Goal: Information Seeking & Learning: Learn about a topic

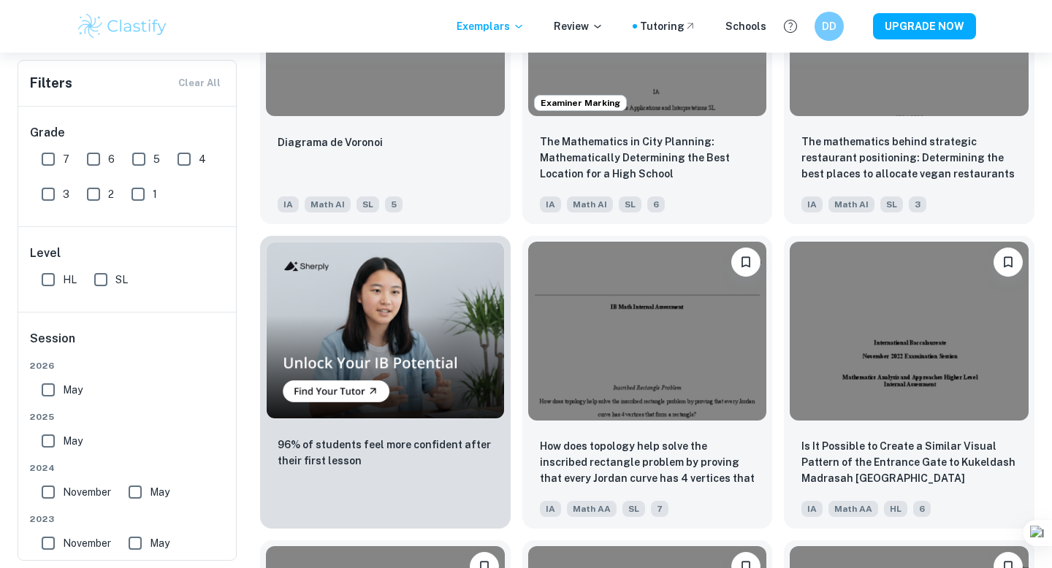
scroll to position [746, 0]
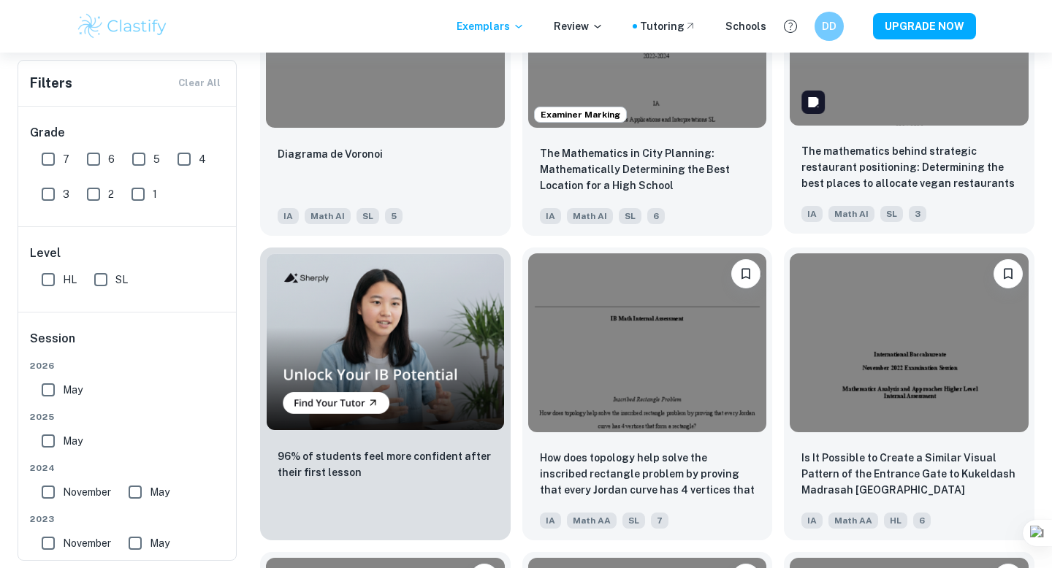
click at [835, 113] on img at bounding box center [909, 36] width 239 height 179
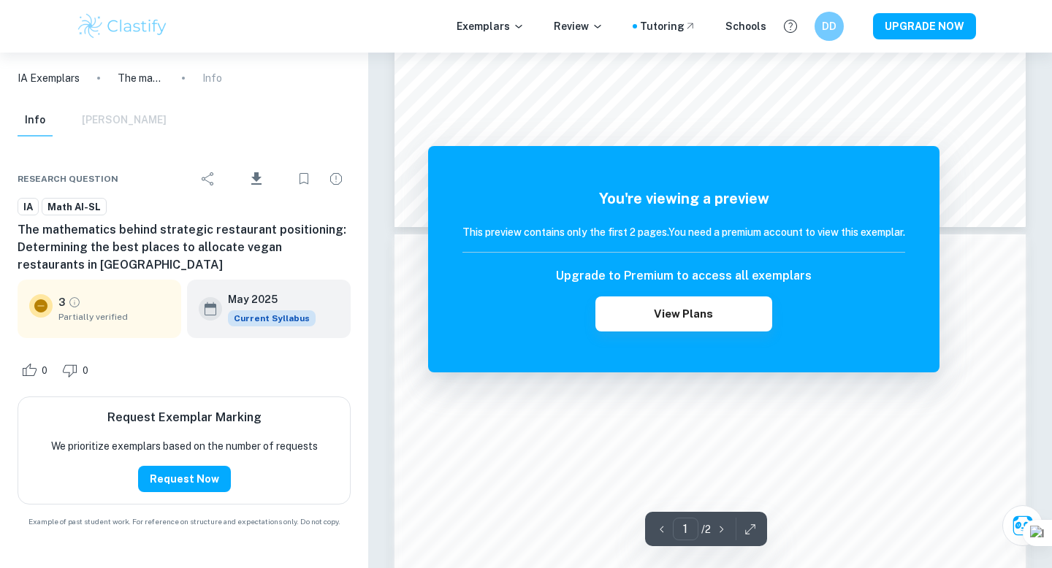
scroll to position [637, 0]
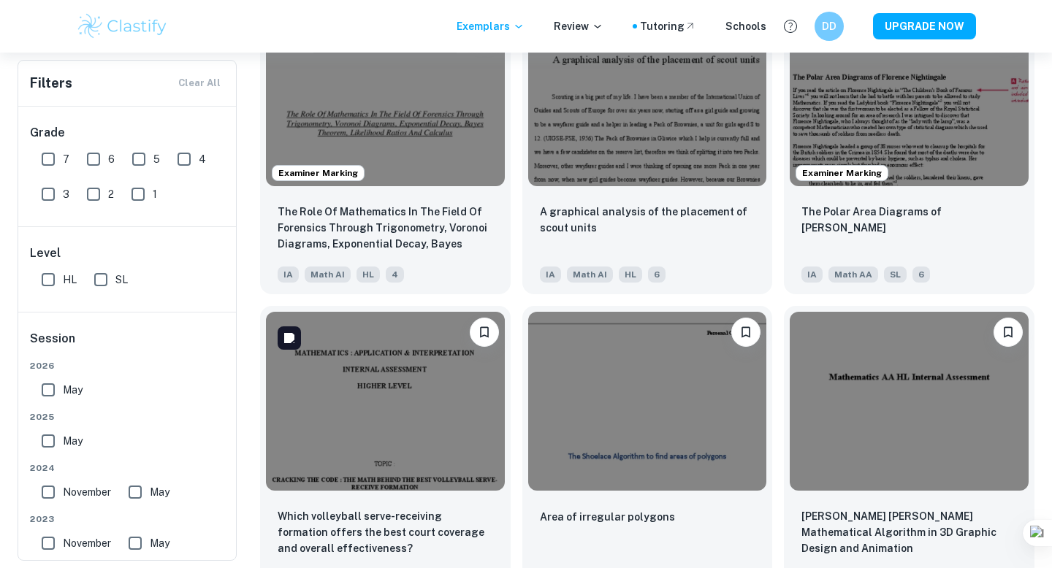
scroll to position [1282, 0]
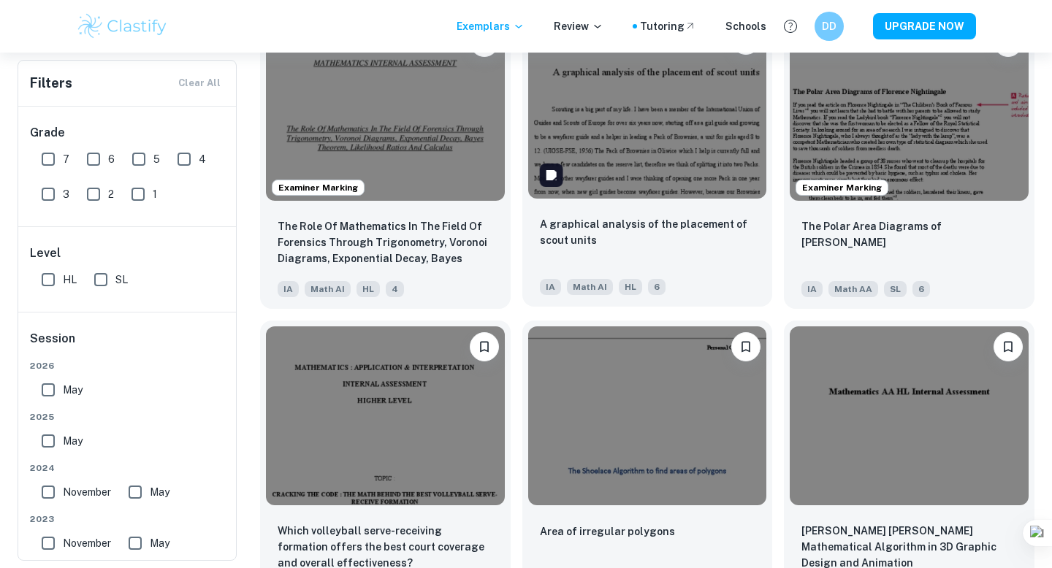
click at [614, 96] on img at bounding box center [647, 109] width 239 height 179
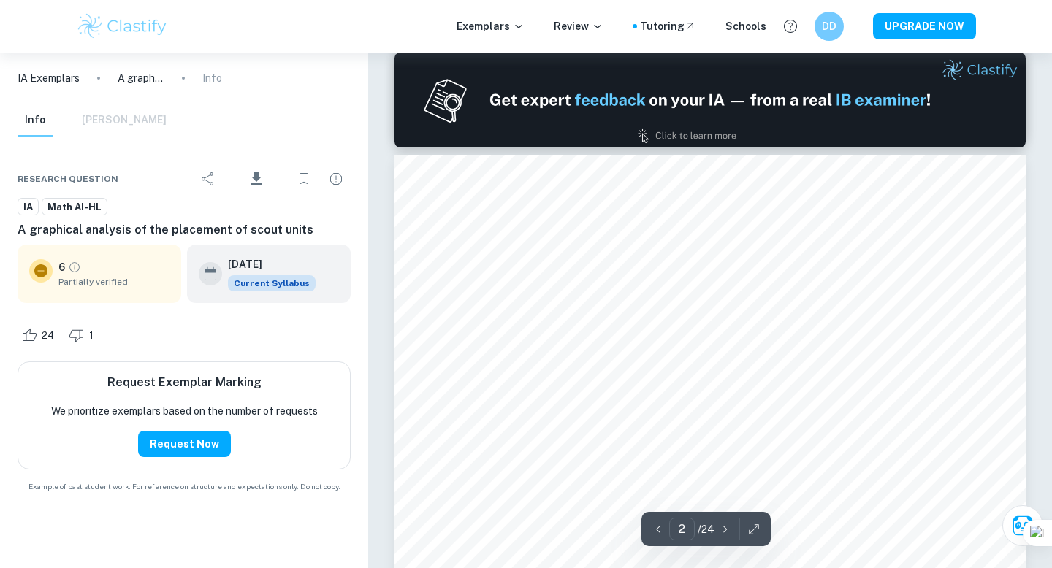
type input "1"
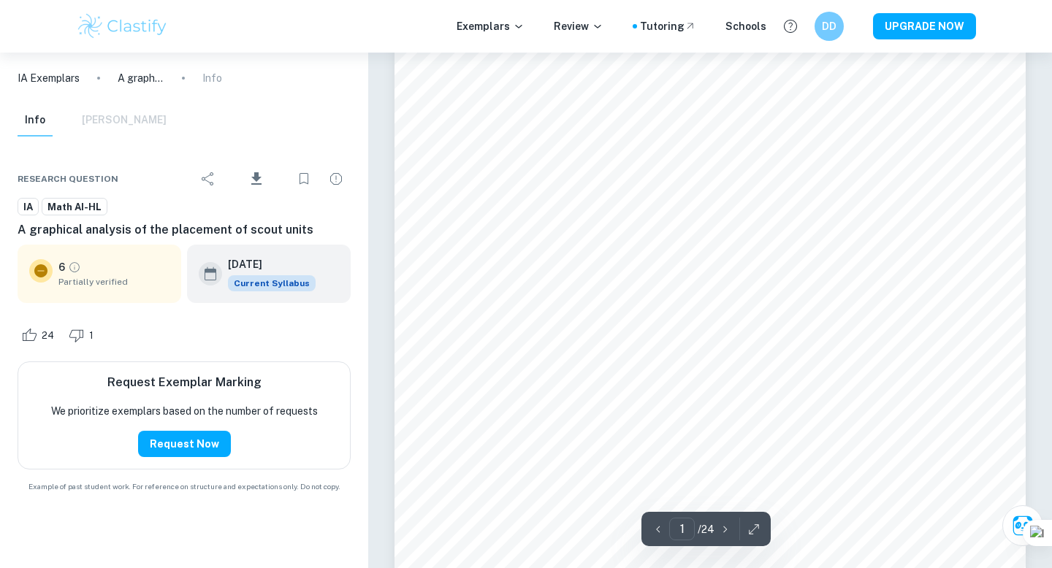
scroll to position [375, 0]
